Goal: Obtain resource: Obtain resource

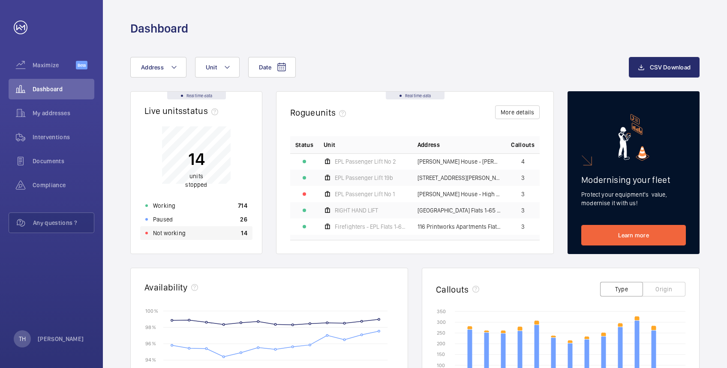
click at [161, 233] on p "Not working" at bounding box center [169, 233] width 33 height 9
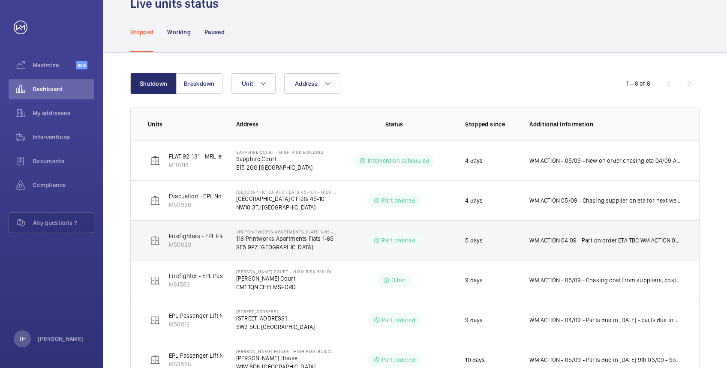
scroll to position [41, 0]
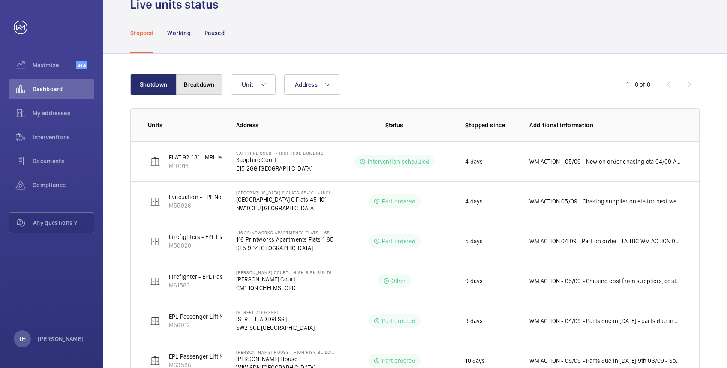
click at [199, 79] on button "Breakdown" at bounding box center [199, 84] width 46 height 21
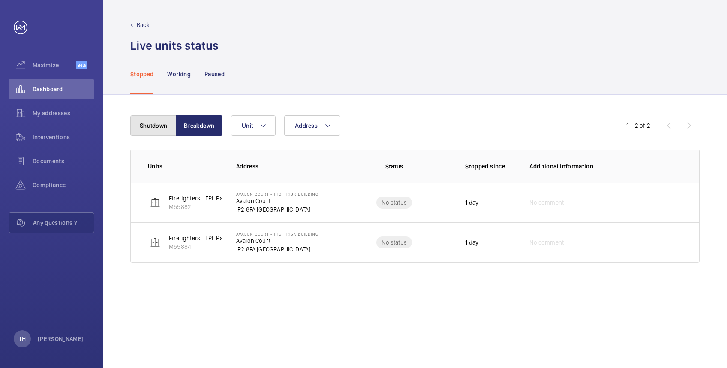
click at [151, 120] on button "Shutdown" at bounding box center [153, 125] width 46 height 21
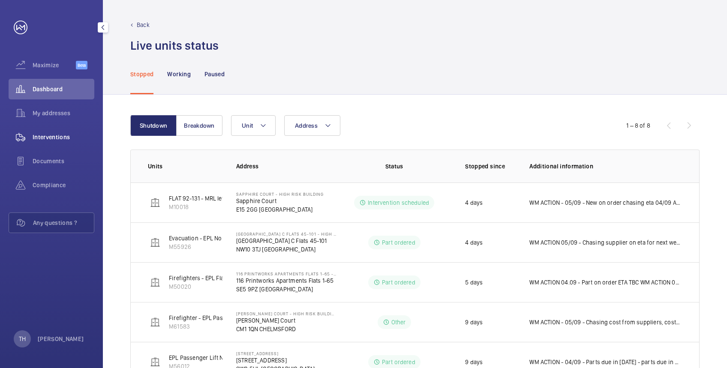
click at [49, 137] on span "Interventions" at bounding box center [64, 137] width 62 height 9
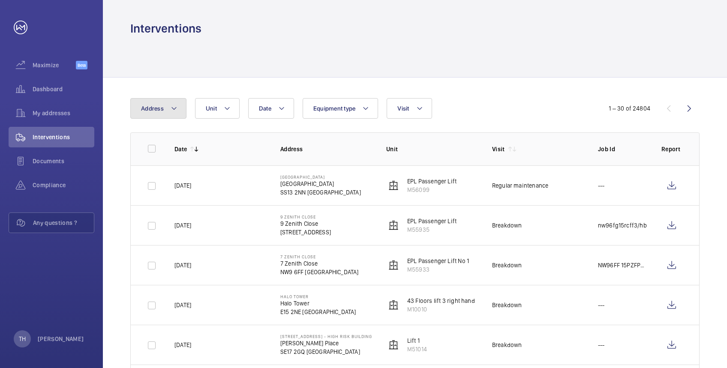
click at [176, 110] on mat-icon at bounding box center [174, 108] width 7 height 10
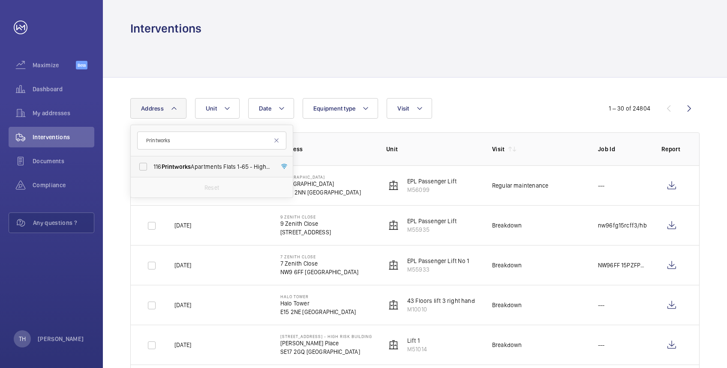
type input "Printworks"
click at [182, 164] on span "Printworks" at bounding box center [177, 166] width 30 height 7
click at [152, 164] on input "116 Printworks Apartments Flats 1-65 - High Risk Building - 116 Printworks Apar…" at bounding box center [143, 166] width 17 height 17
checkbox input "true"
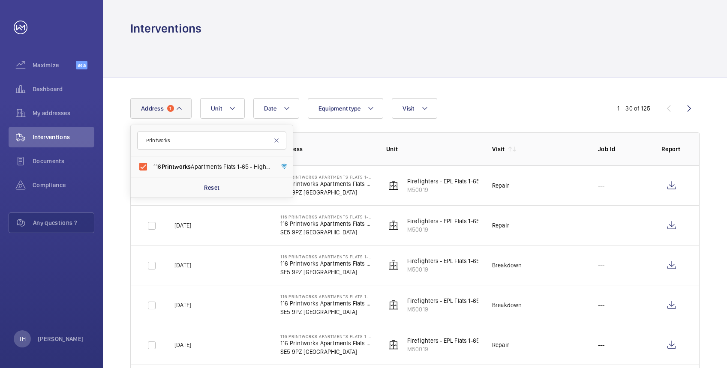
click at [344, 52] on div at bounding box center [414, 56] width 569 height 41
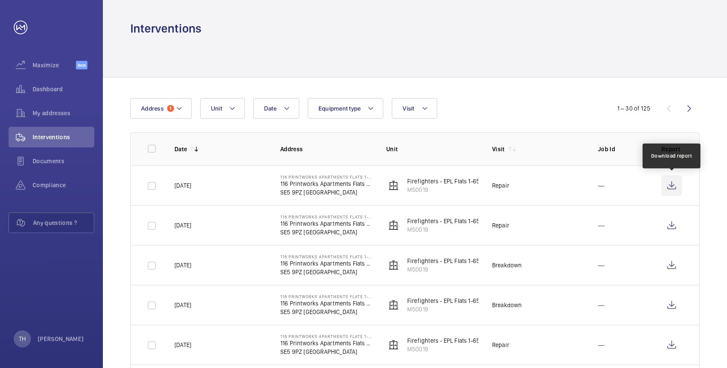
click at [672, 180] on wm-front-icon-button at bounding box center [671, 185] width 21 height 21
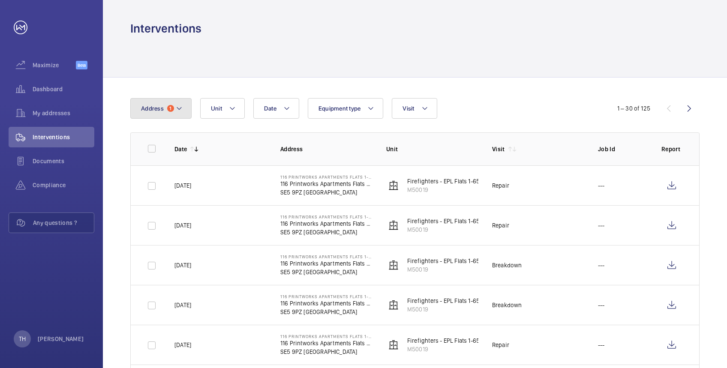
click at [180, 111] on mat-icon at bounding box center [179, 108] width 7 height 10
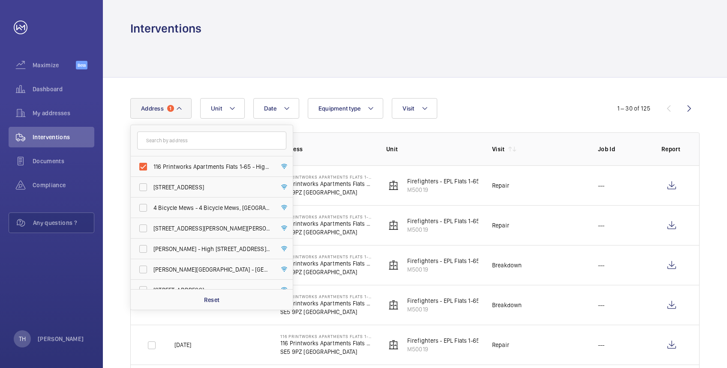
click at [345, 55] on div at bounding box center [414, 56] width 569 height 41
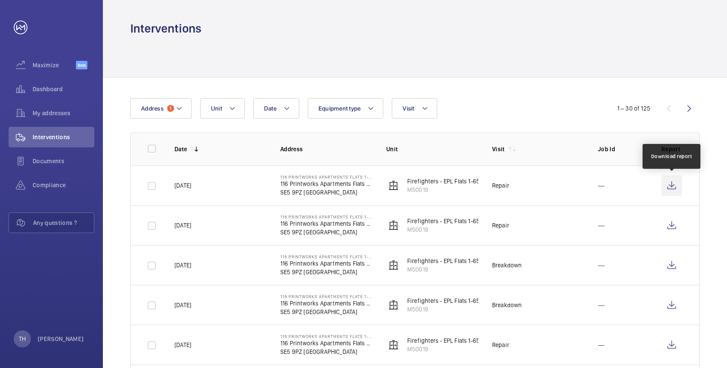
click at [671, 187] on wm-front-icon-button at bounding box center [671, 185] width 21 height 21
